Goal: Transaction & Acquisition: Register for event/course

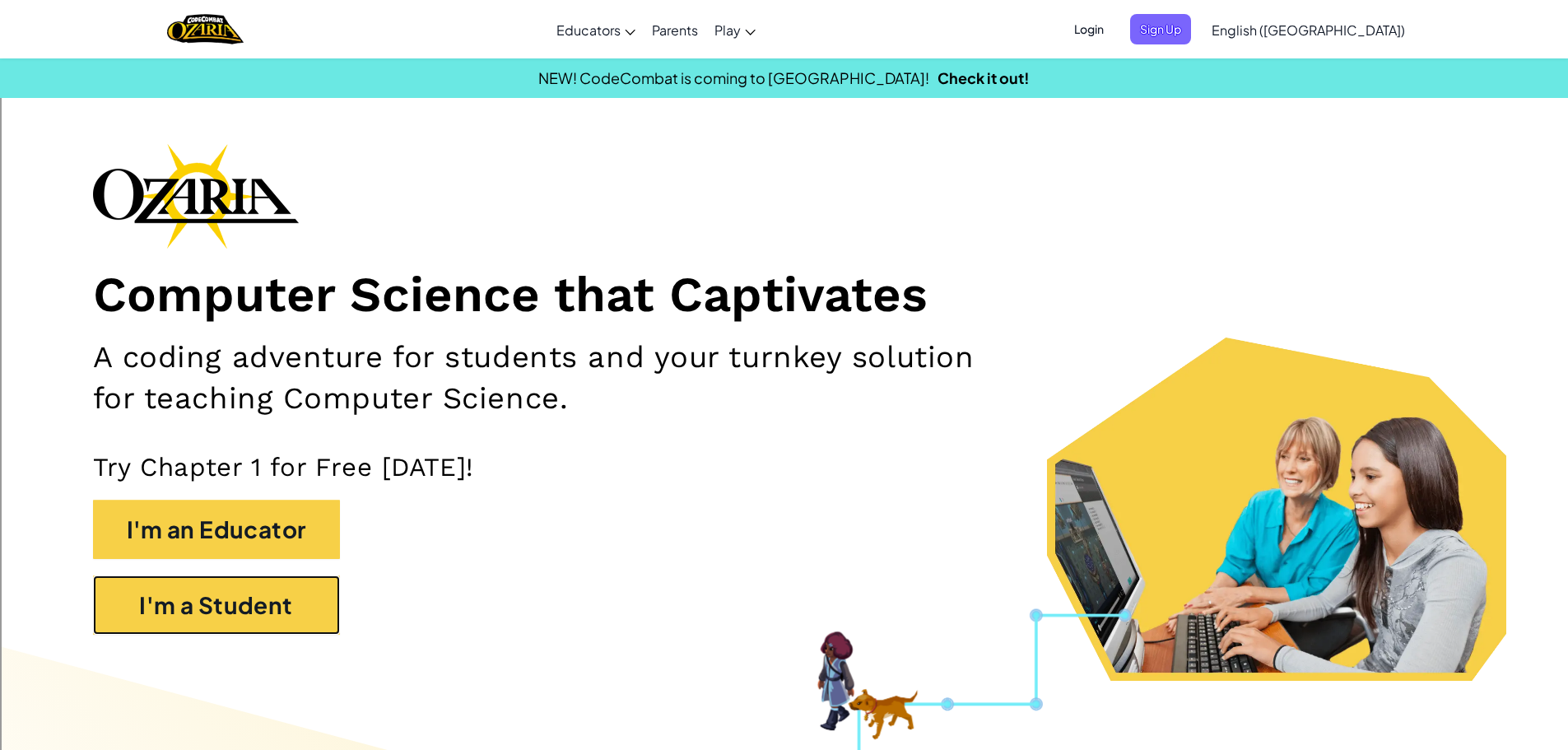
click at [210, 578] on button "I'm a Student" at bounding box center [216, 605] width 247 height 59
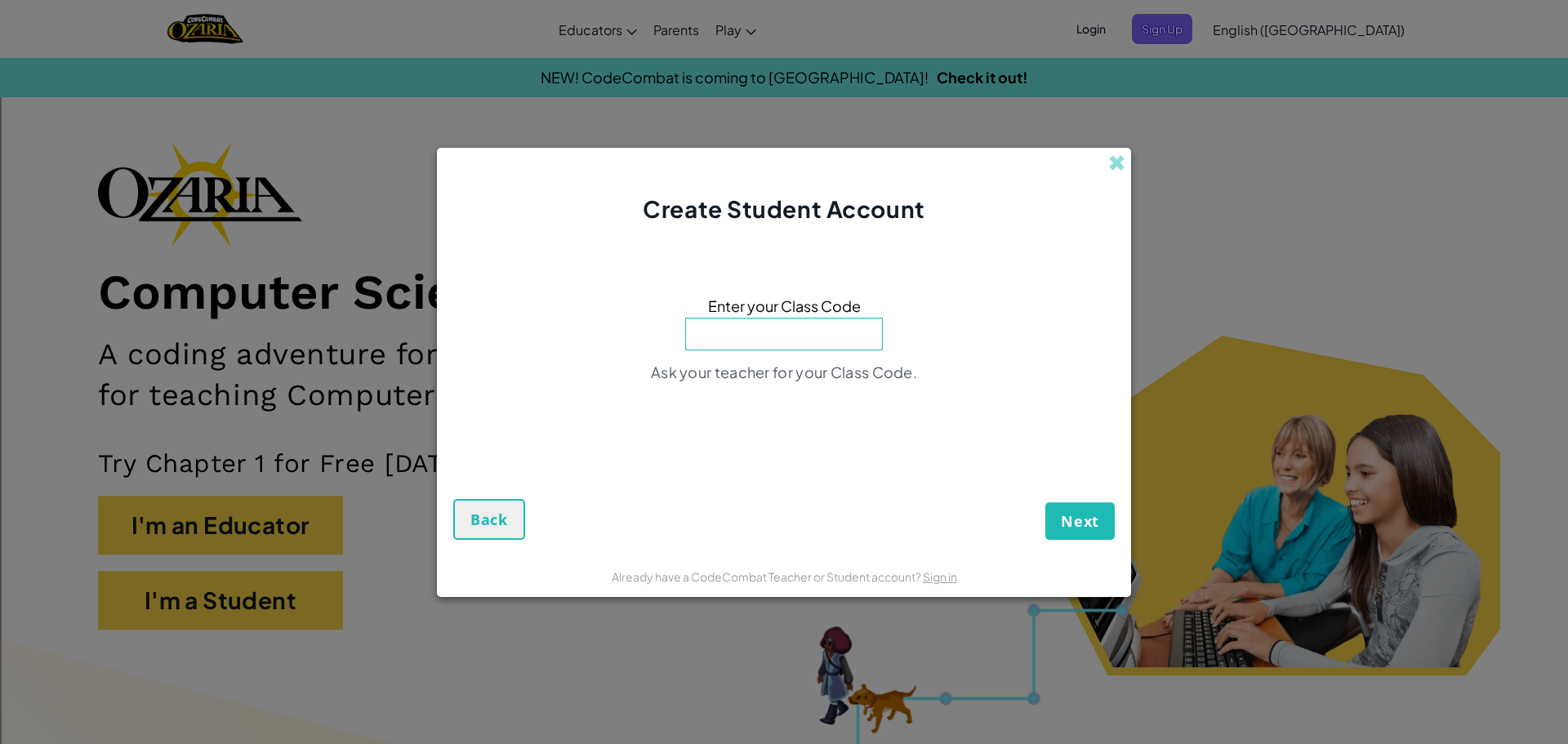
drag, startPoint x: 834, startPoint y: 334, endPoint x: 818, endPoint y: 334, distance: 16.0
click at [833, 334] on input at bounding box center [784, 333] width 198 height 33
click at [761, 365] on div "Enter your Class Code Ask your teacher for your Class Code." at bounding box center [784, 344] width 661 height 204
click at [813, 338] on input at bounding box center [784, 333] width 198 height 33
type input "ParkDayReady"
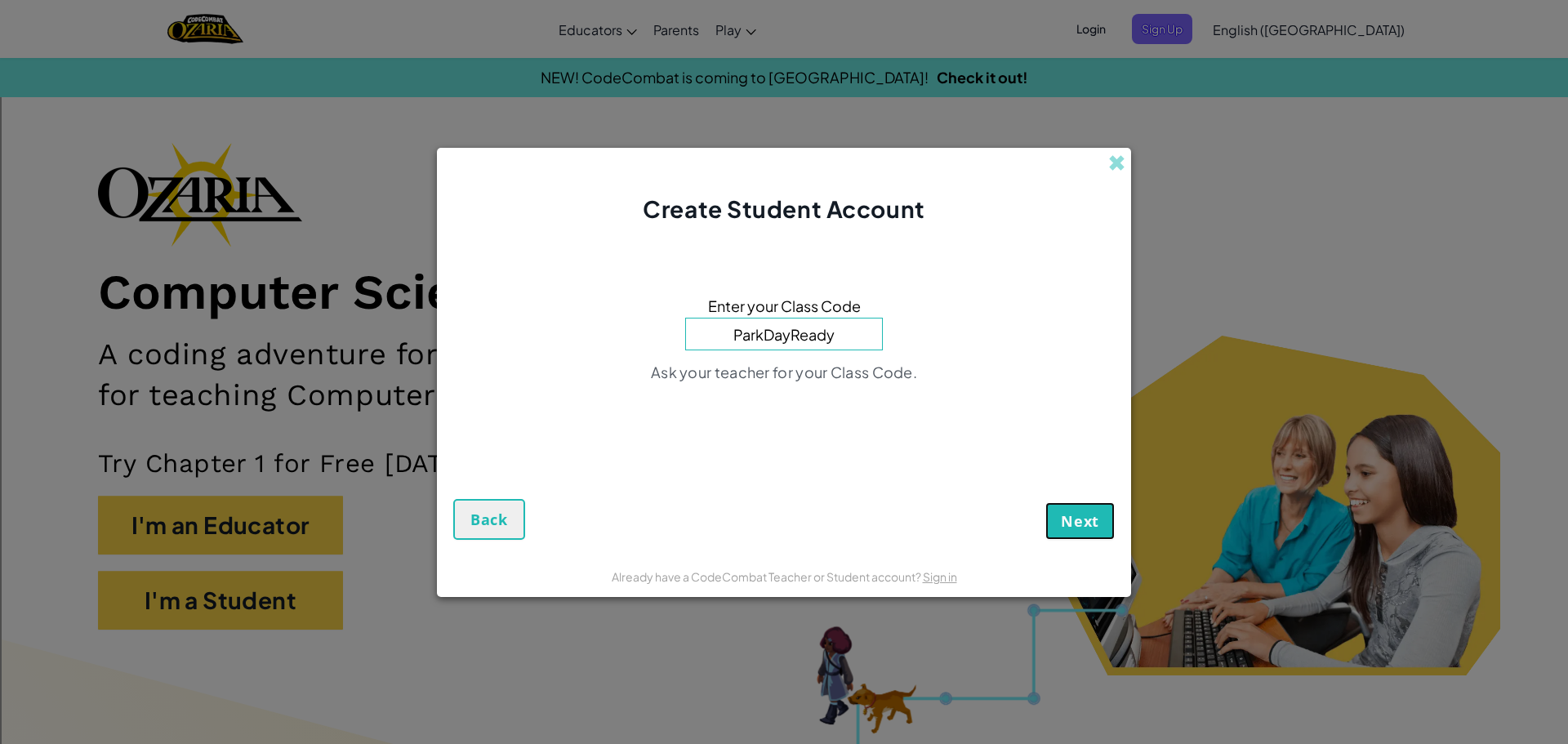
click at [1088, 524] on span "Next" at bounding box center [1080, 520] width 39 height 19
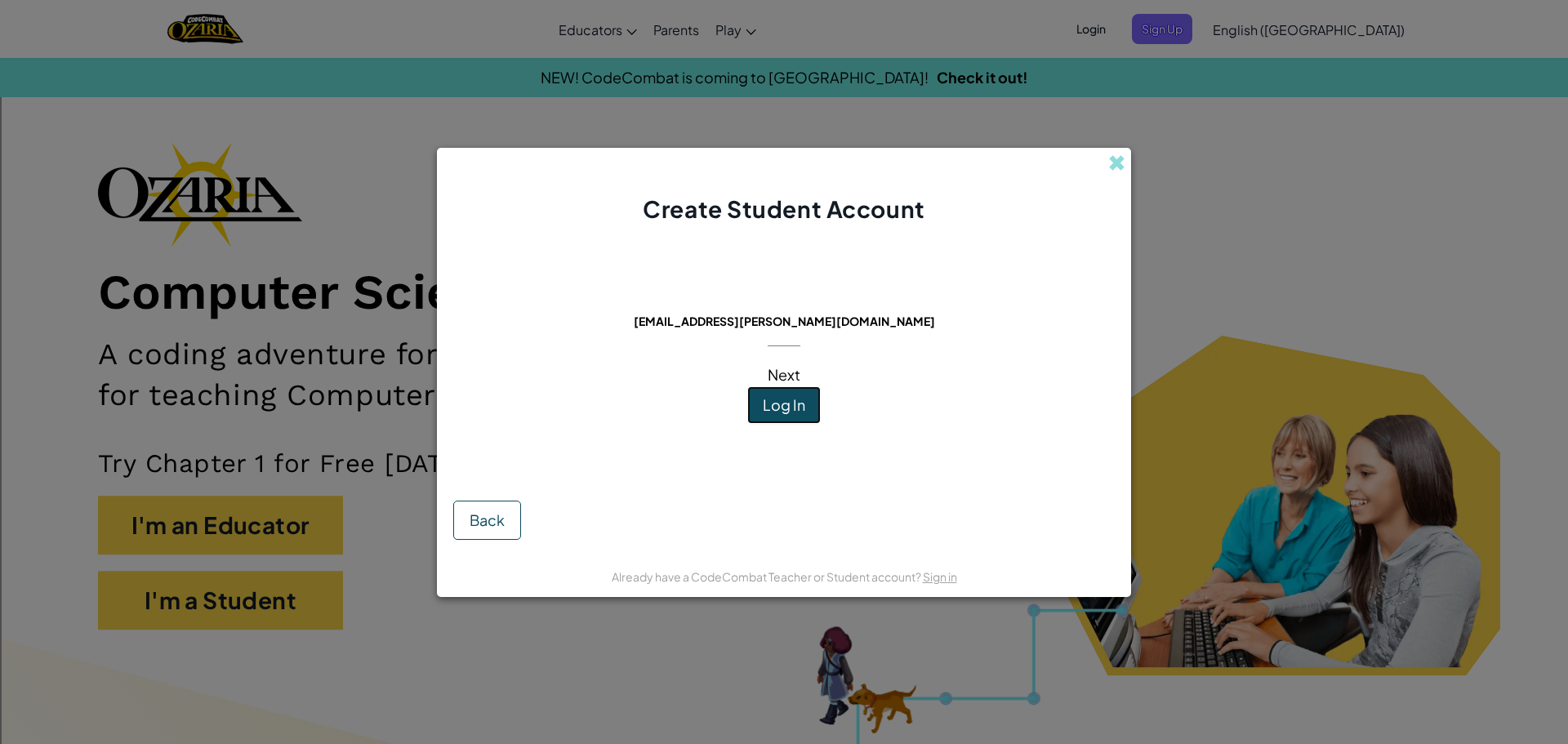
click at [774, 409] on span "Log In" at bounding box center [784, 405] width 43 height 18
